Goal: Register for event/course

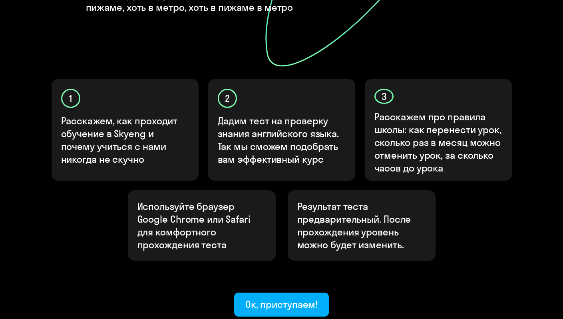
scroll to position [211, 0]
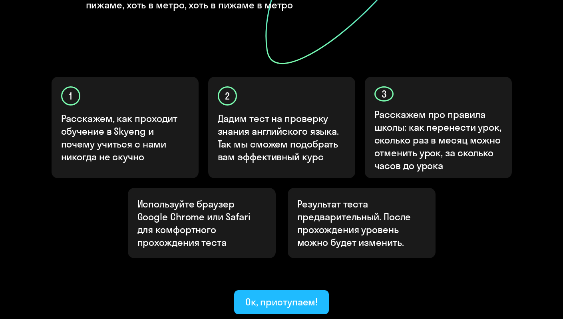
click at [249, 295] on div "Ок, приступаем!" at bounding box center [281, 301] width 73 height 13
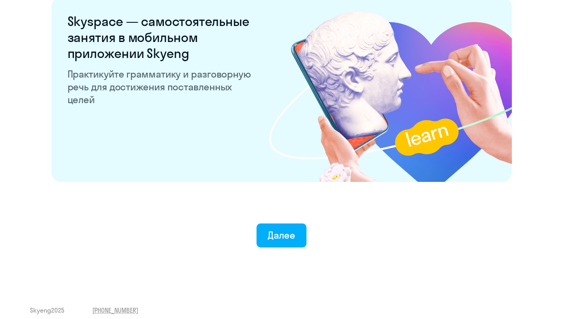
scroll to position [1532, 0]
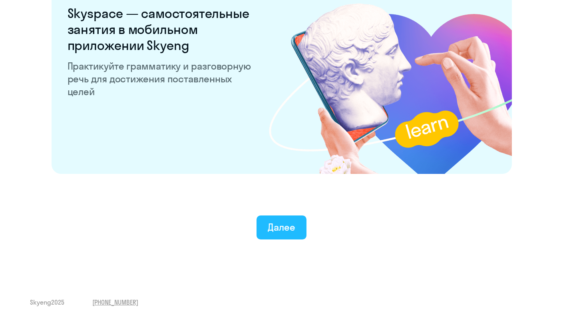
click at [277, 231] on div "Далее" at bounding box center [282, 226] width 28 height 13
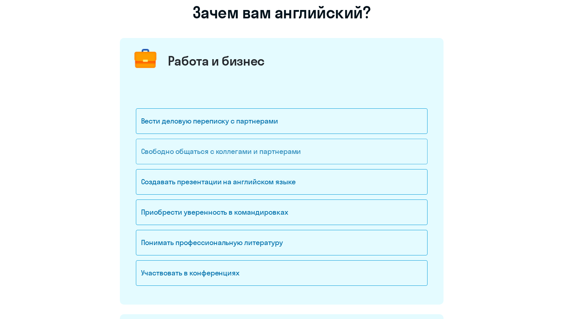
scroll to position [83, 0]
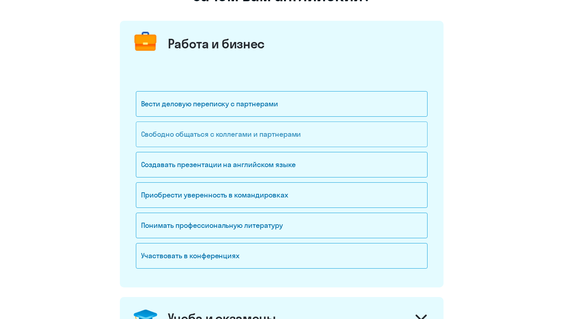
click at [218, 137] on div "Свободно общаться с коллегами и партнерами" at bounding box center [282, 134] width 292 height 26
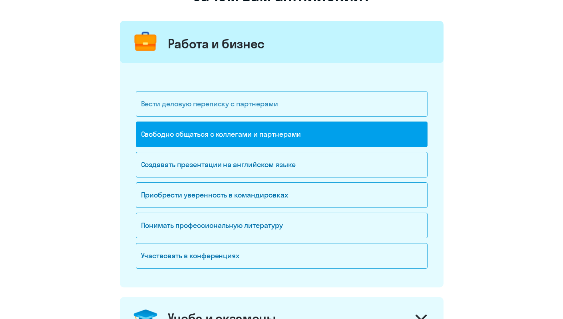
click at [214, 111] on div "Вести деловую переписку с партнерами" at bounding box center [282, 104] width 292 height 26
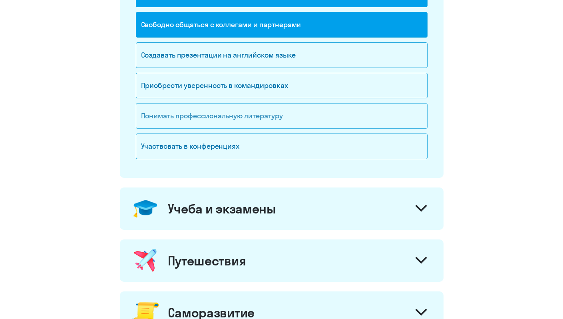
scroll to position [193, 0]
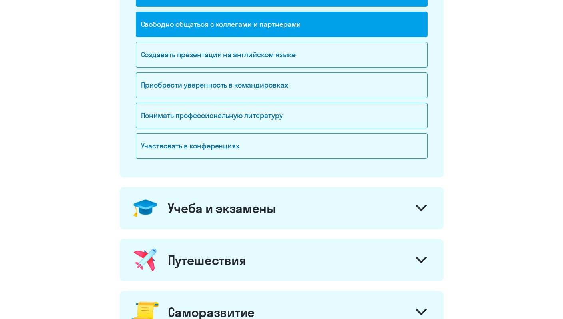
click at [205, 218] on div "Учеба и экзамены" at bounding box center [281, 208] width 323 height 42
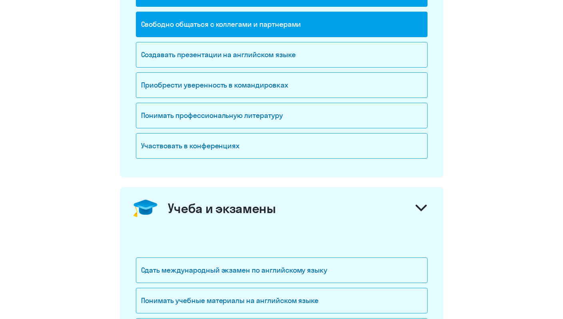
click at [205, 218] on div "Учеба и экзамены" at bounding box center [281, 208] width 323 height 42
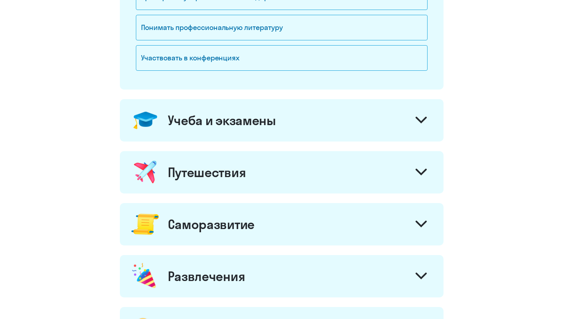
scroll to position [286, 0]
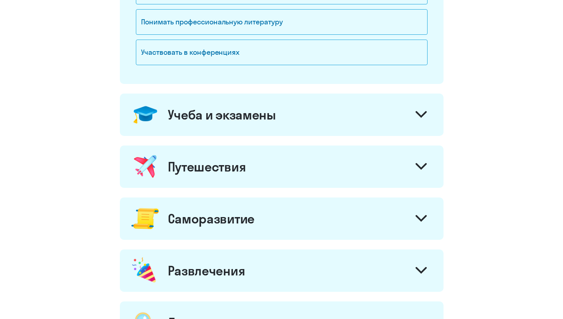
click at [219, 225] on div "Саморазвитие" at bounding box center [211, 218] width 87 height 16
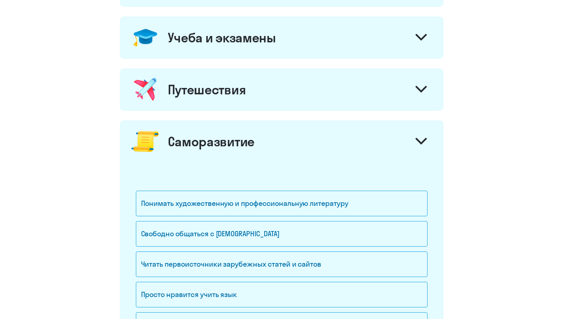
scroll to position [365, 0]
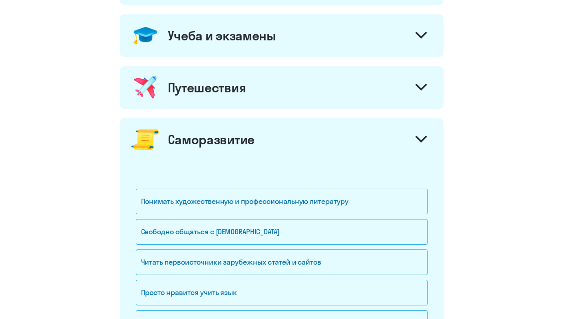
click at [208, 139] on div "Саморазвитие" at bounding box center [211, 139] width 87 height 16
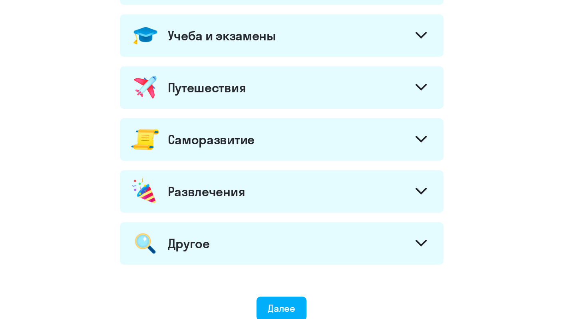
click at [230, 187] on div "Развлечения" at bounding box center [206, 191] width 77 height 16
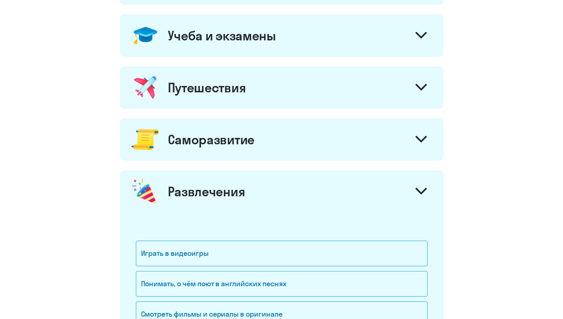
click at [230, 187] on div "Развлечения" at bounding box center [206, 191] width 77 height 16
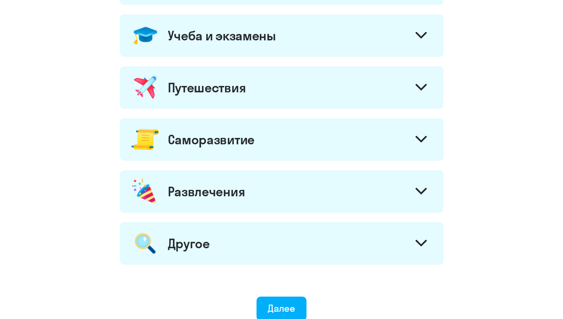
click at [222, 258] on div "Другое" at bounding box center [281, 243] width 323 height 42
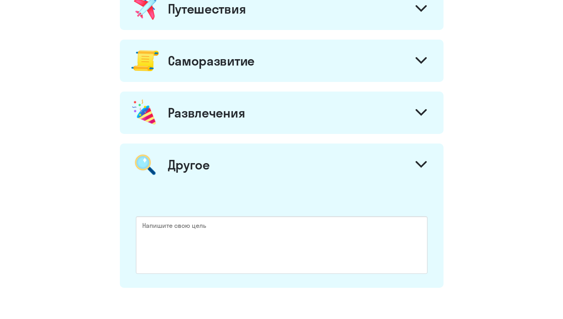
click at [219, 169] on div "Другое" at bounding box center [281, 164] width 323 height 42
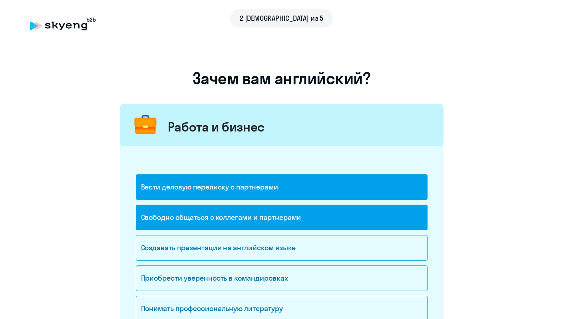
scroll to position [443, 0]
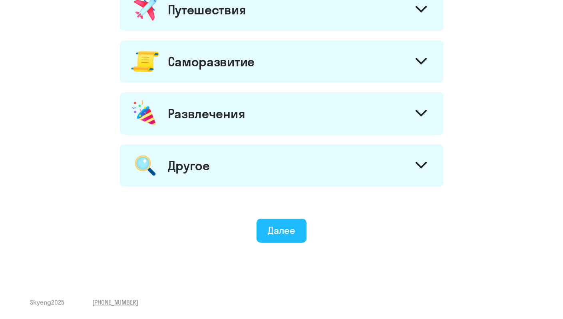
click at [283, 231] on div "Далее" at bounding box center [282, 230] width 28 height 13
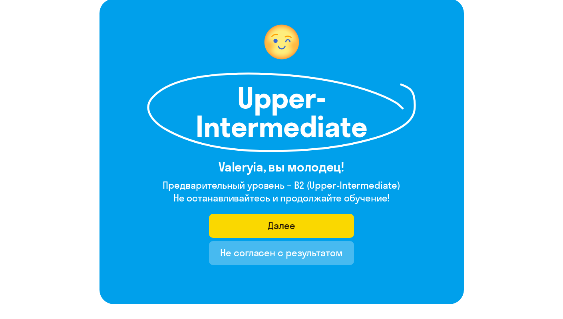
scroll to position [54, 0]
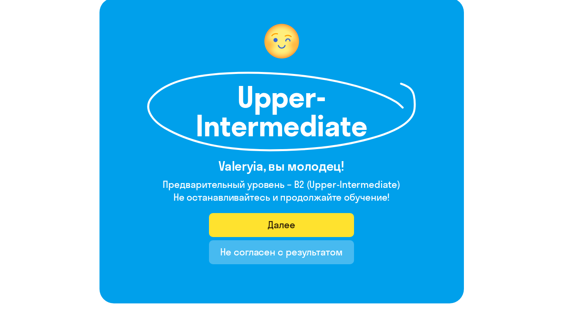
click at [280, 232] on button "Далее" at bounding box center [281, 225] width 145 height 24
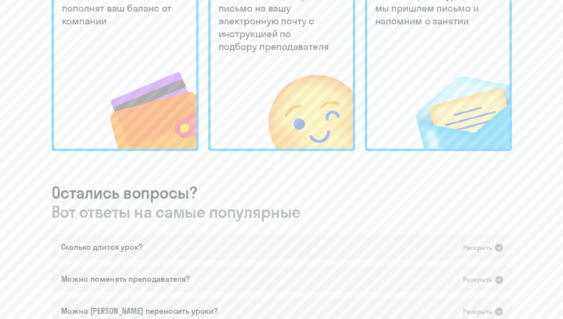
scroll to position [629, 0]
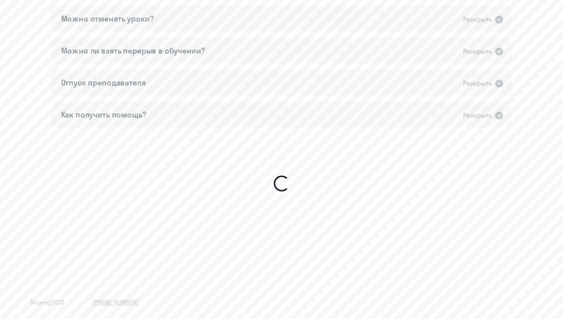
click at [338, 173] on sky-ui-spinner at bounding box center [281, 183] width 531 height 112
